Goal: Task Accomplishment & Management: Use online tool/utility

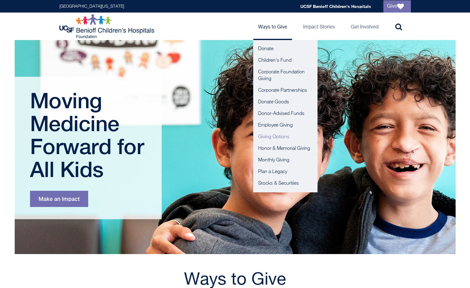
click at [279, 137] on link "Giving Options" at bounding box center [285, 137] width 64 height 12
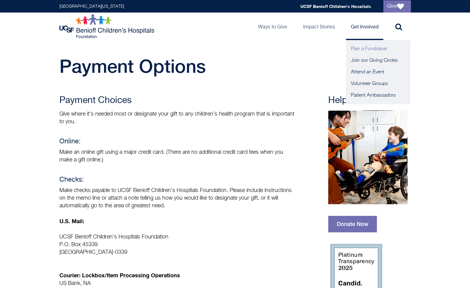
click at [360, 51] on link "Plan a Fundraiser" at bounding box center [378, 49] width 64 height 12
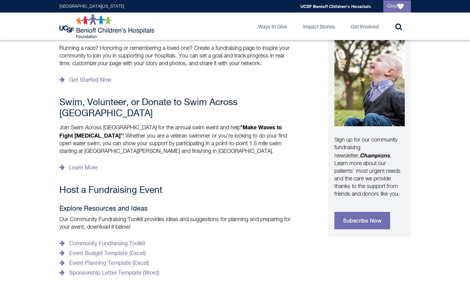
scroll to position [147, 0]
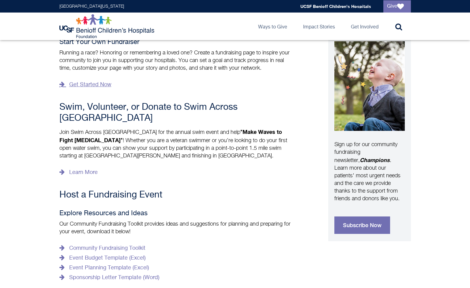
click at [103, 87] on link "Get Started Now" at bounding box center [85, 85] width 52 height 10
